Goal: Ask a question

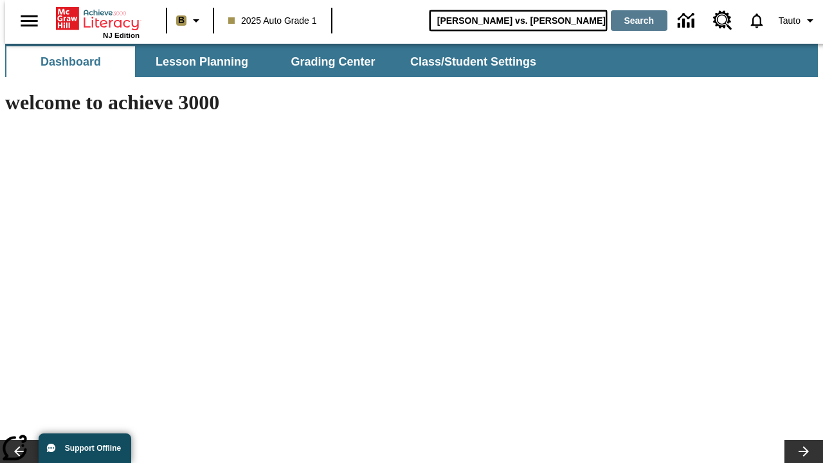
type input "[PERSON_NAME] vs. [PERSON_NAME]"
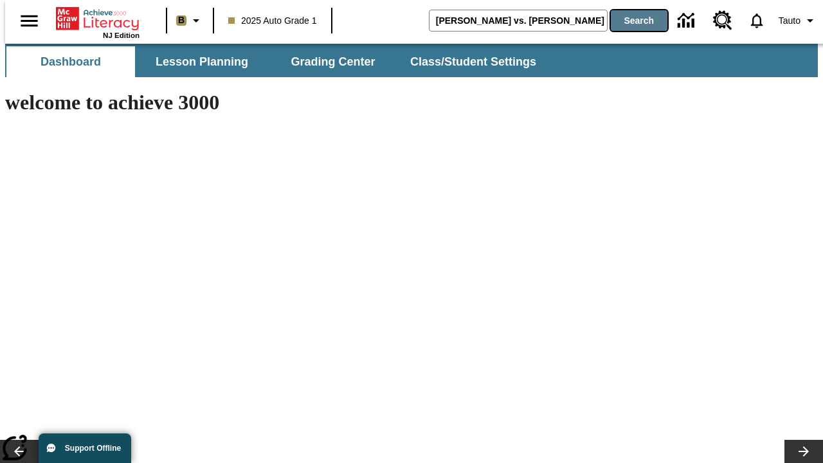
click at [631, 21] on button "Search" at bounding box center [639, 20] width 57 height 21
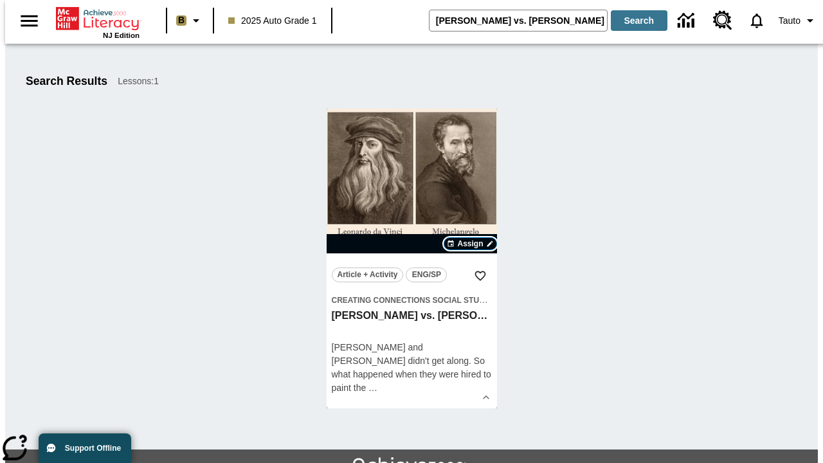
click at [471, 244] on span "Assign" at bounding box center [470, 244] width 26 height 12
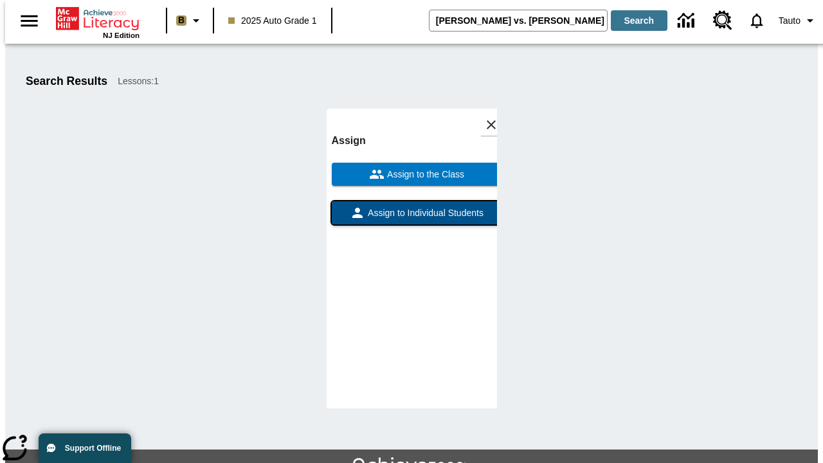
click at [411, 206] on span "Assign to Individual Students" at bounding box center [424, 212] width 118 height 13
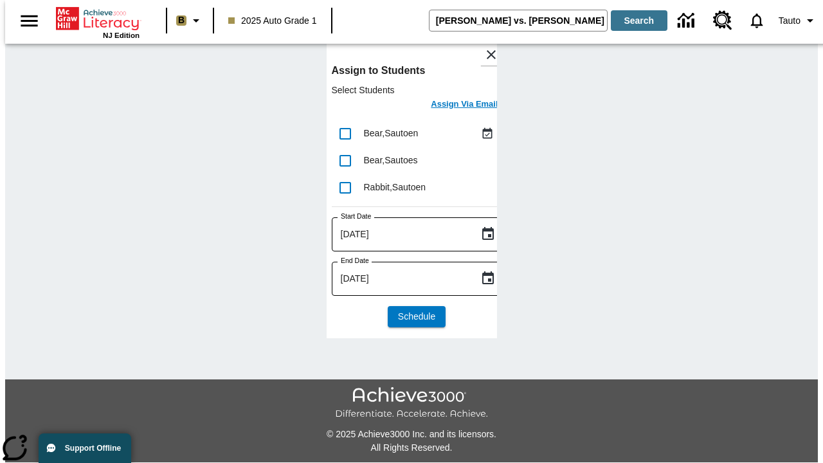
click at [454, 105] on h6 "Assign Via Email" at bounding box center [464, 104] width 67 height 15
